Goal: Check status

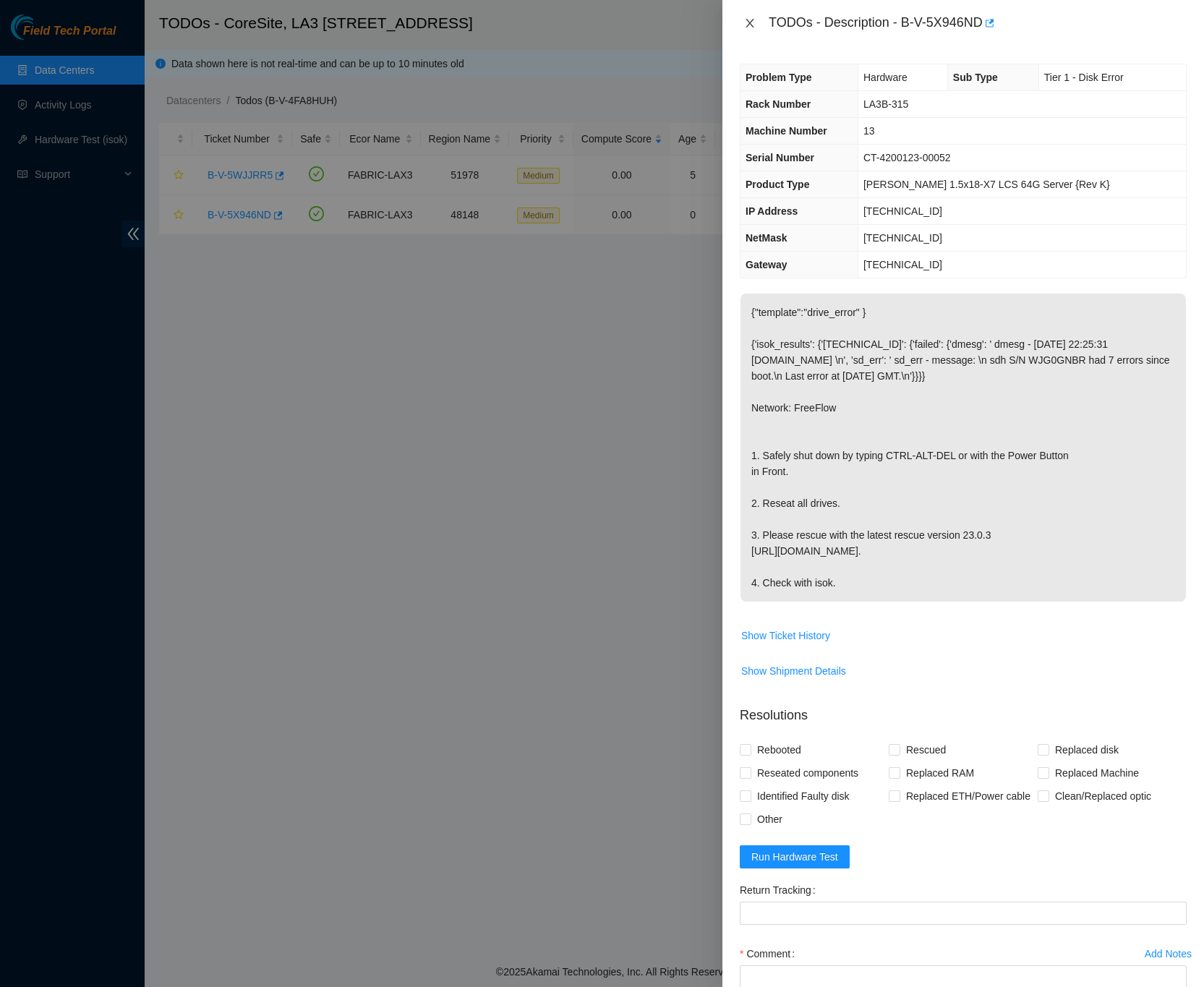
click at [742, 17] on button "Close" at bounding box center [750, 23] width 21 height 14
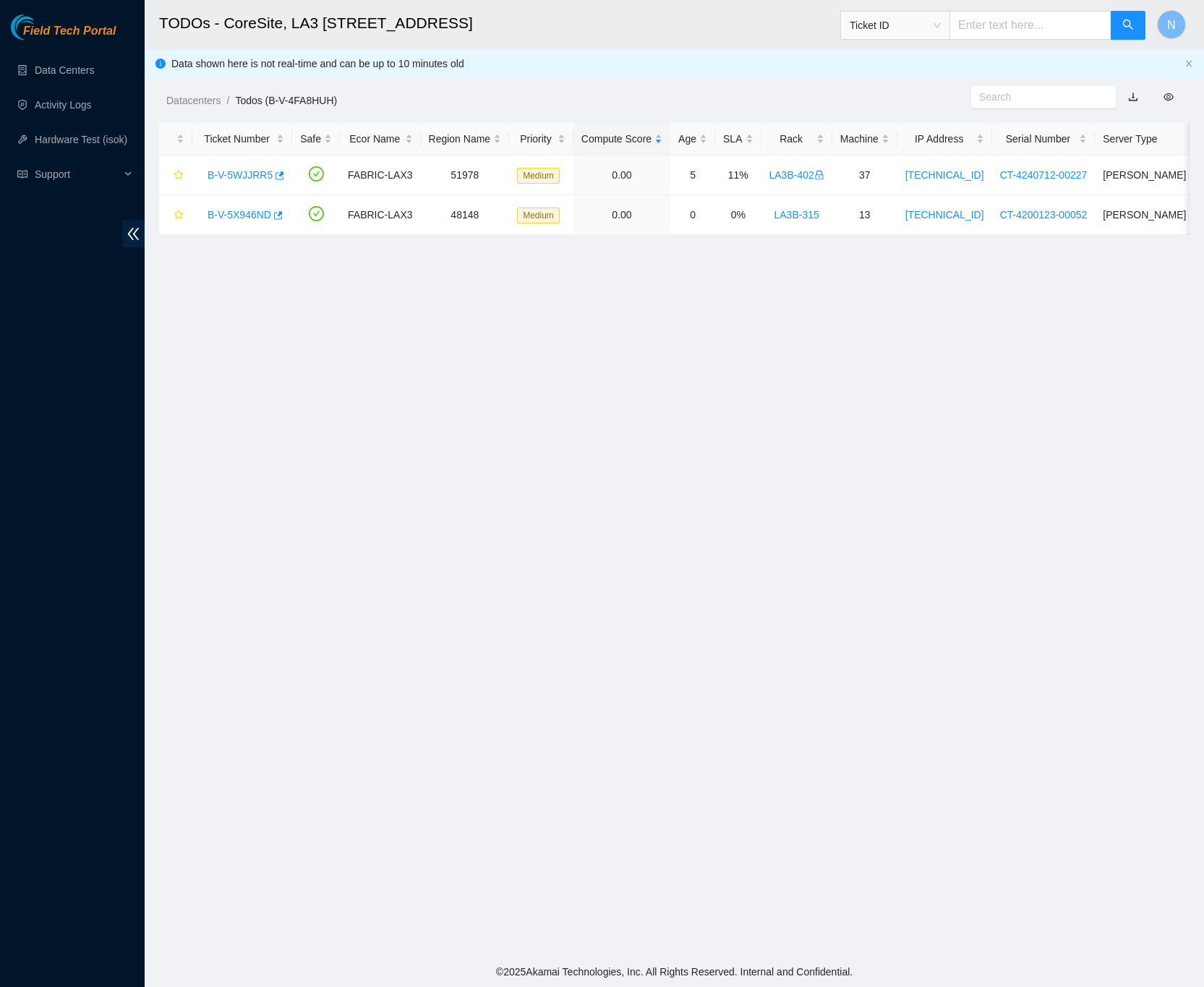
click at [432, 539] on main "TODOs - CoreSite, LA3 200 Bauchet St Ticket ID N Data shown here is not real-ti…" at bounding box center [674, 479] width 1060 height 957
click at [130, 237] on icon "double-left" at bounding box center [134, 234] width 15 height 15
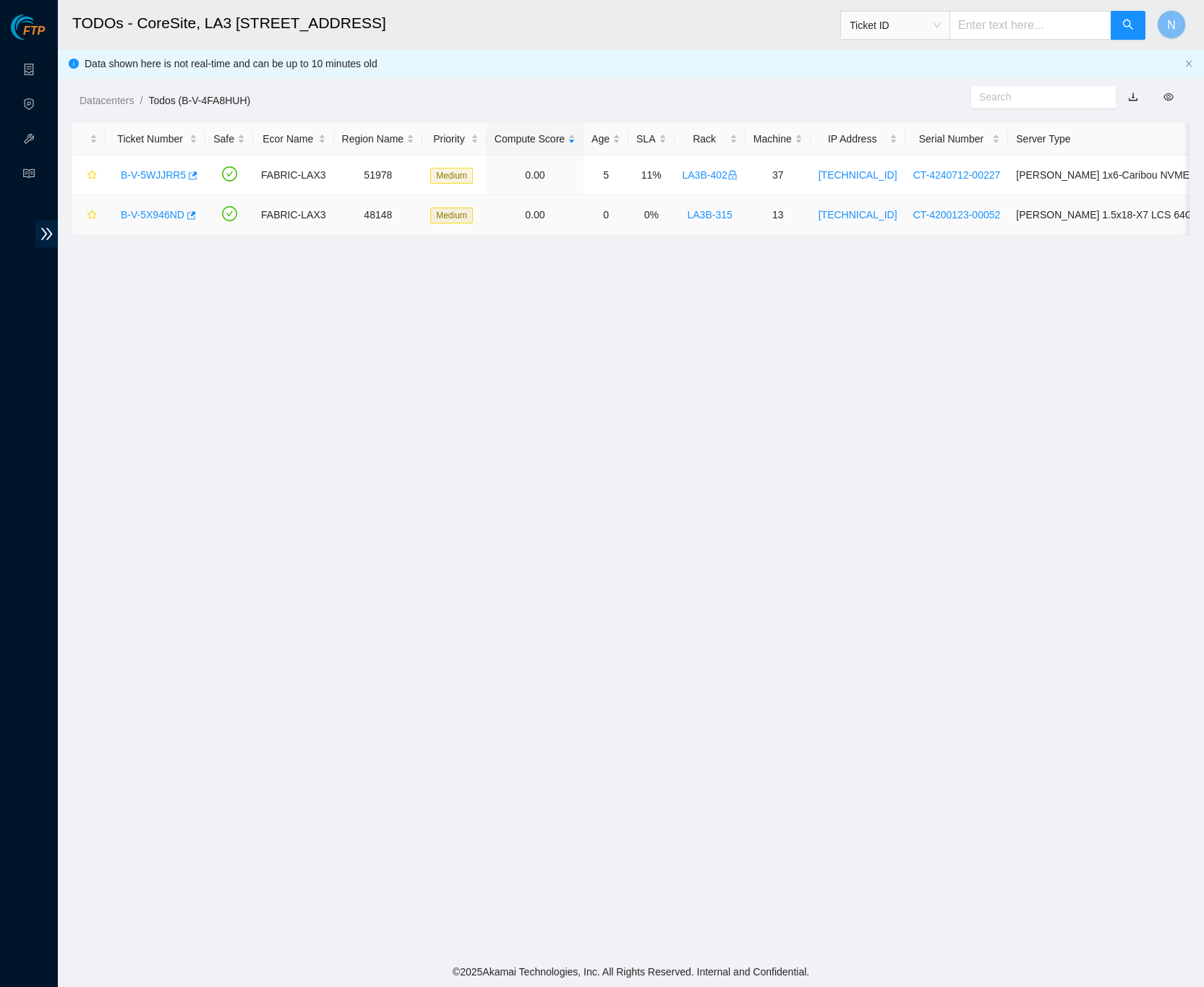
click at [142, 220] on link "B-V-5X946ND" at bounding box center [152, 215] width 64 height 12
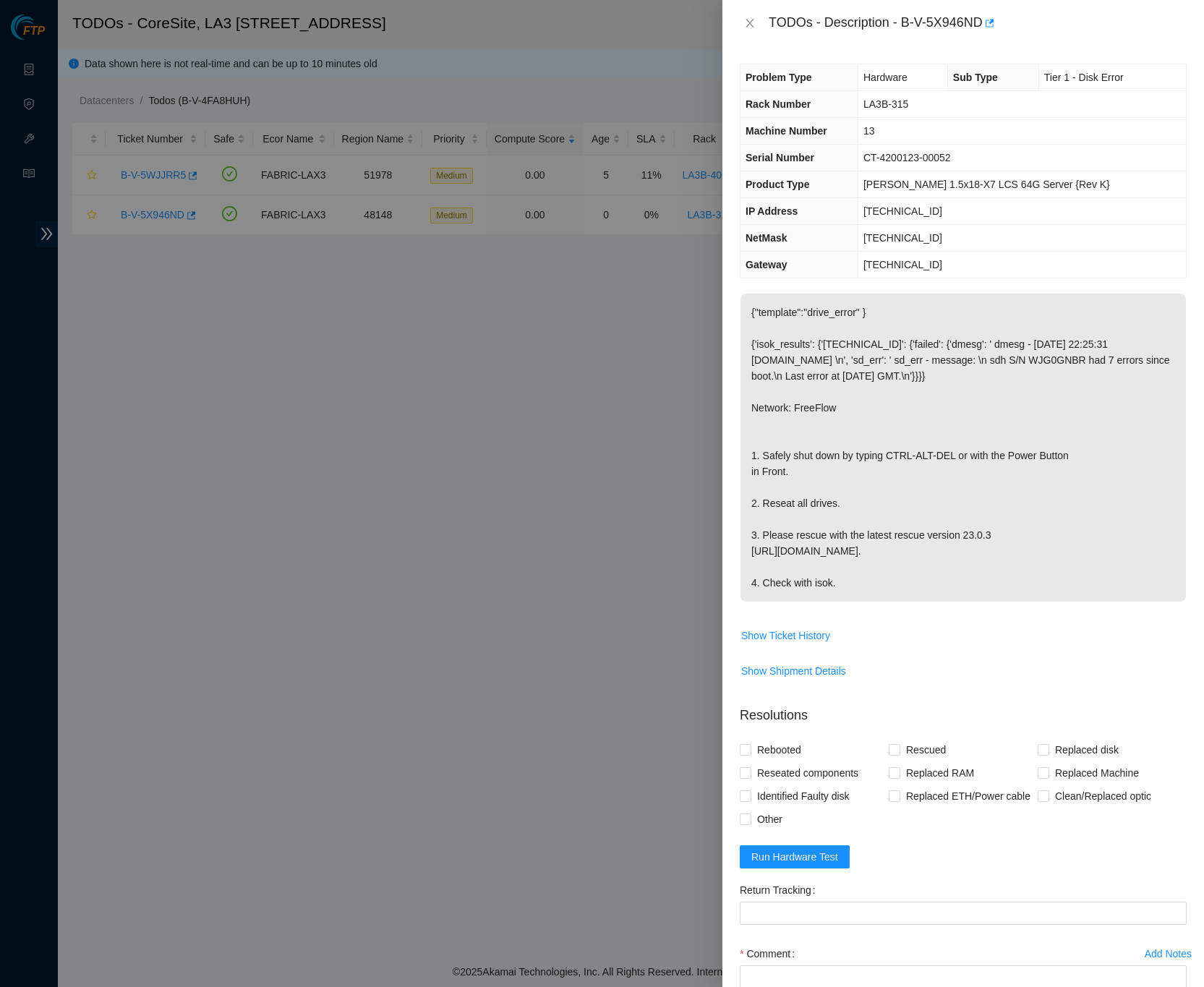
click at [1179, 883] on div "Problem Type Hardware Sub Type Tier 1 - Disk Error Rack Number LA3B-315 Machine…" at bounding box center [964, 517] width 482 height 941
click at [1169, 532] on p "{"template":"drive_error" } {'isok_results': {'[TECHNICAL_ID]': {'failed': {'dm…" at bounding box center [964, 447] width 446 height 308
